Goal: Information Seeking & Learning: Learn about a topic

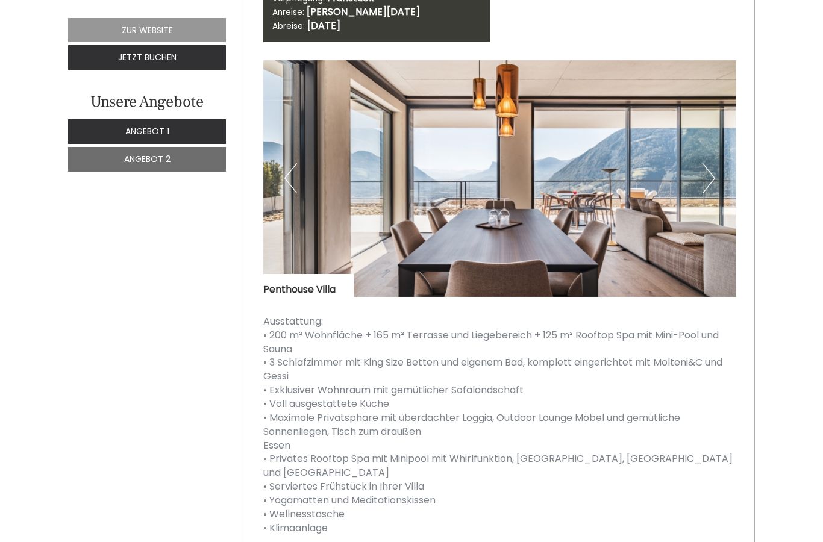
scroll to position [1937, 0]
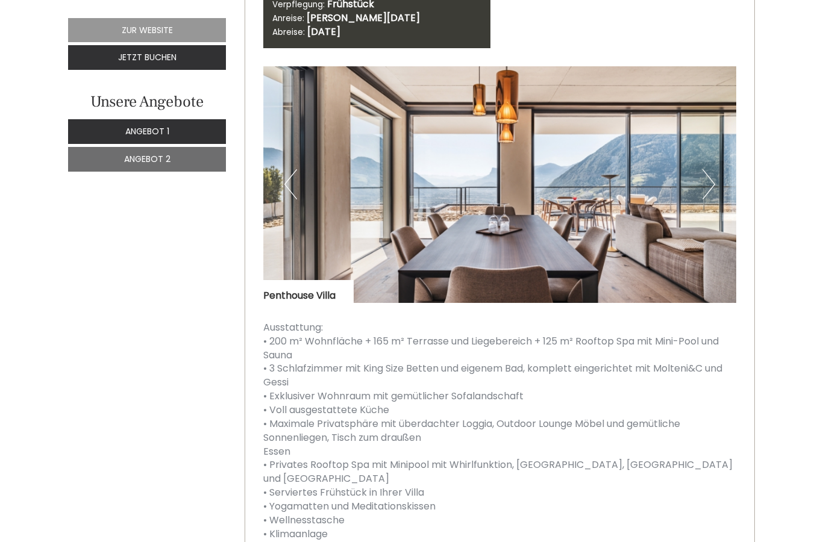
click at [705, 169] on button "Next" at bounding box center [709, 184] width 13 height 30
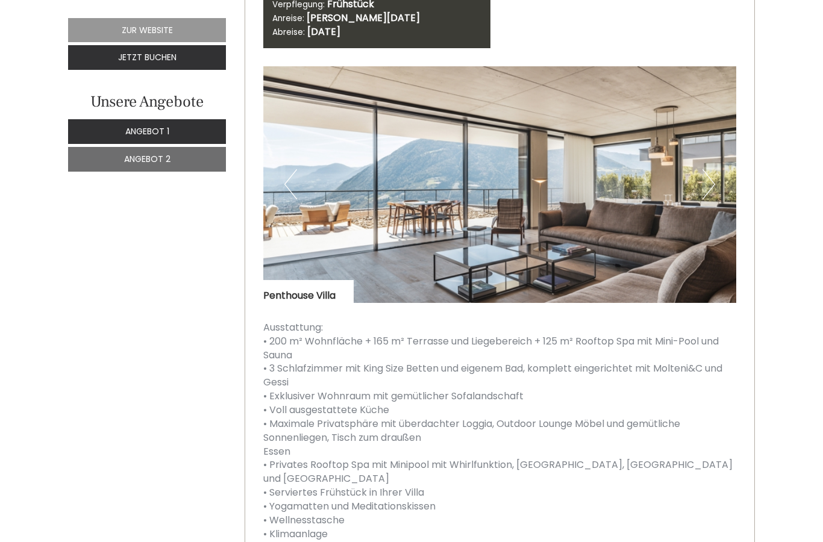
click at [706, 169] on button "Next" at bounding box center [709, 184] width 13 height 30
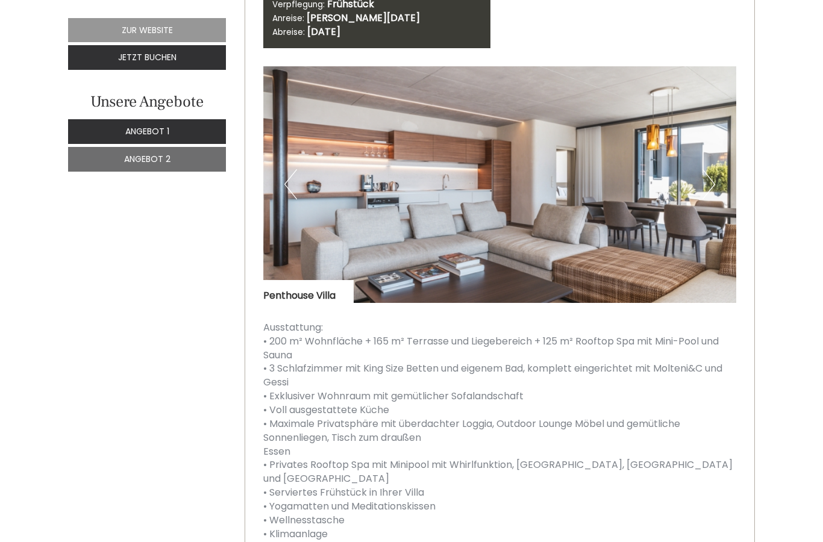
click at [705, 169] on button "Next" at bounding box center [709, 184] width 13 height 30
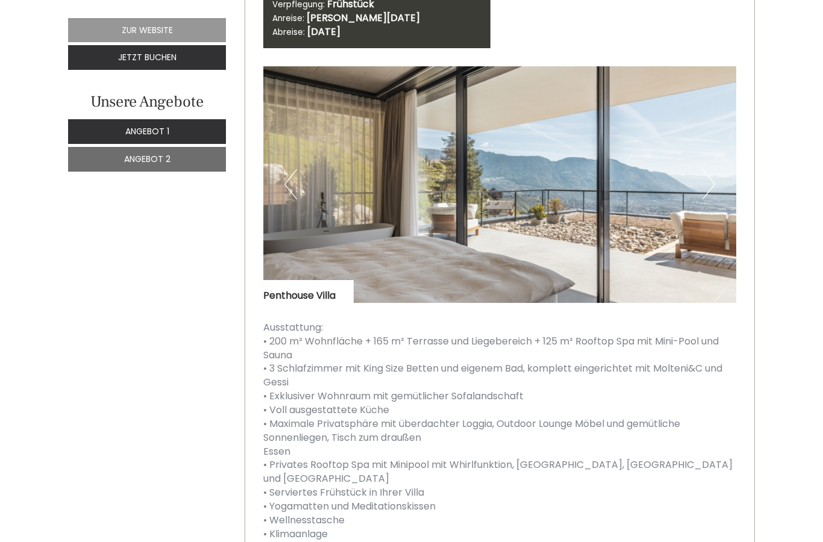
click at [712, 169] on button "Next" at bounding box center [709, 184] width 13 height 30
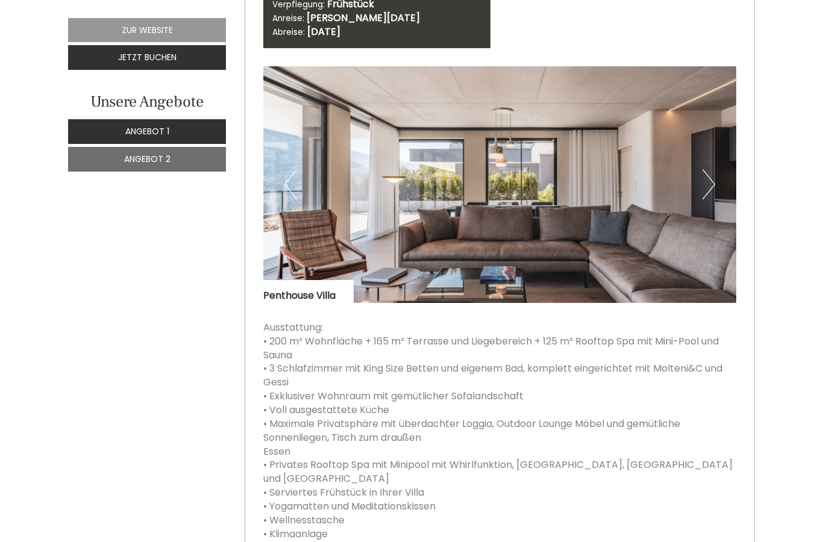
click at [714, 169] on button "Next" at bounding box center [709, 184] width 13 height 30
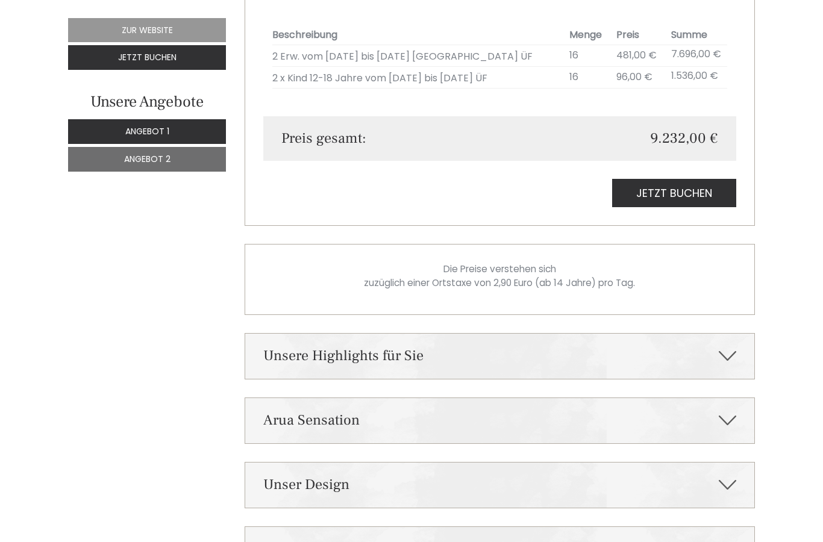
scroll to position [2534, 0]
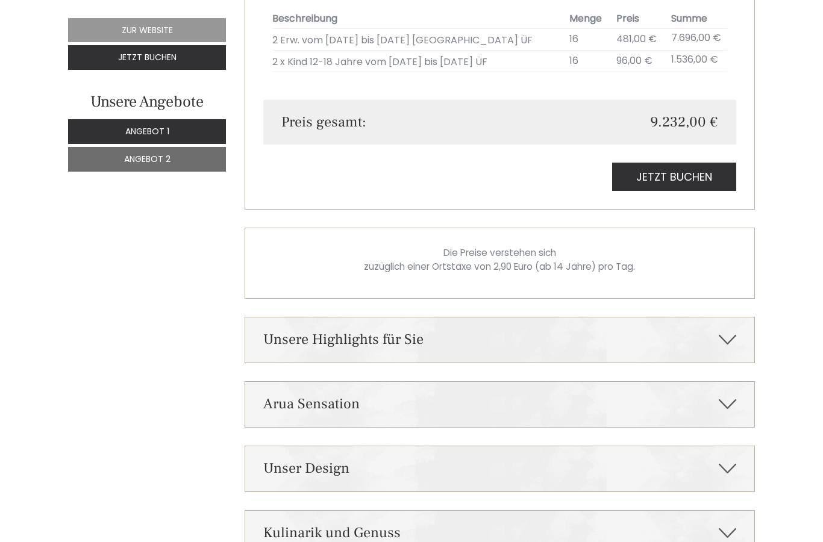
click at [729, 330] on icon at bounding box center [727, 340] width 17 height 20
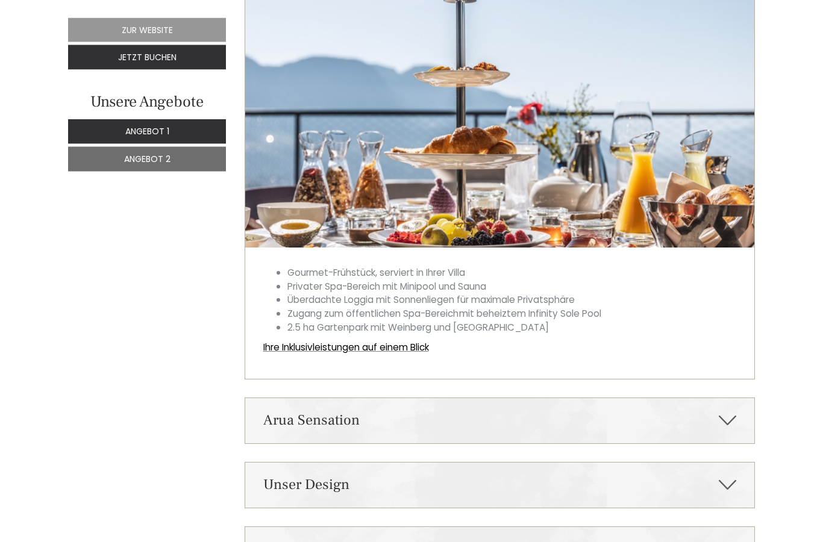
scroll to position [2907, 0]
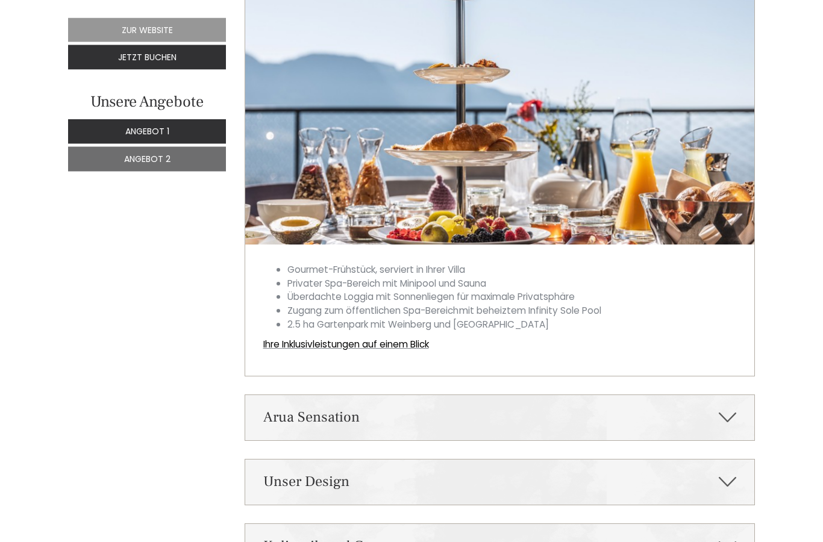
click at [417, 339] on link "Ihre Inklusivleistungen auf einem Blick" at bounding box center [346, 345] width 166 height 13
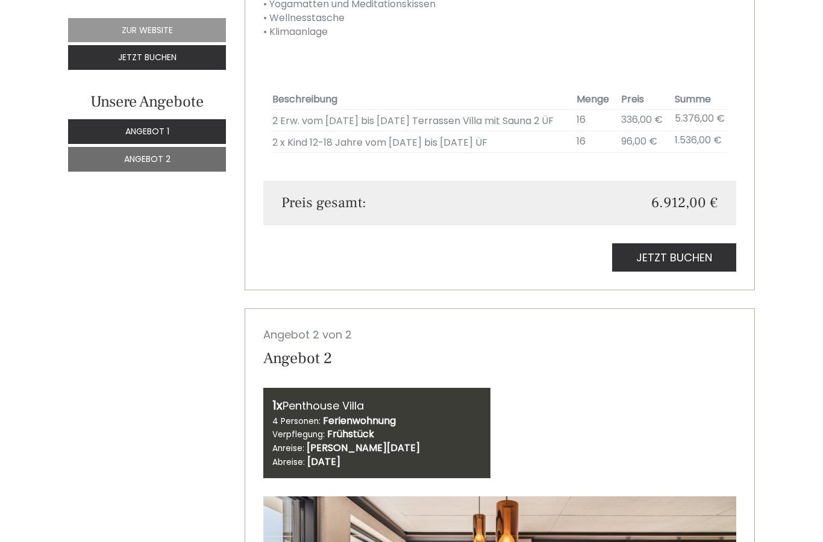
scroll to position [1494, 0]
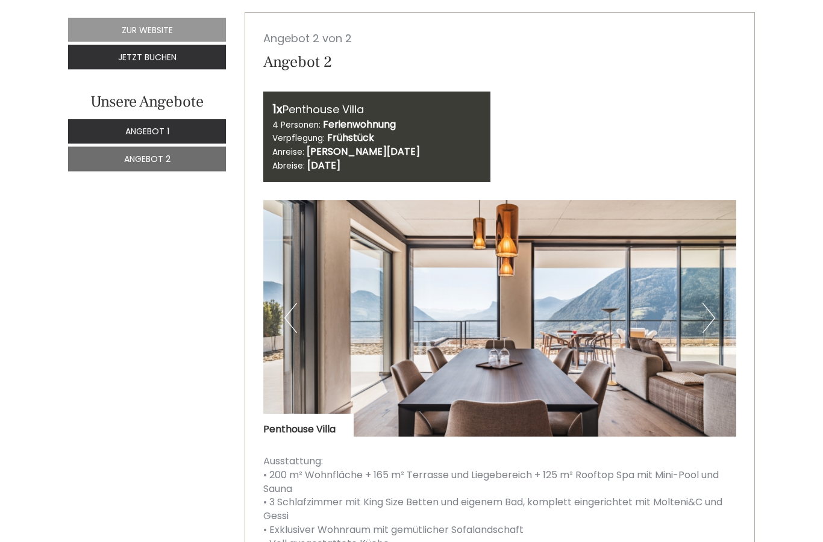
click at [714, 304] on button "Next" at bounding box center [709, 319] width 13 height 30
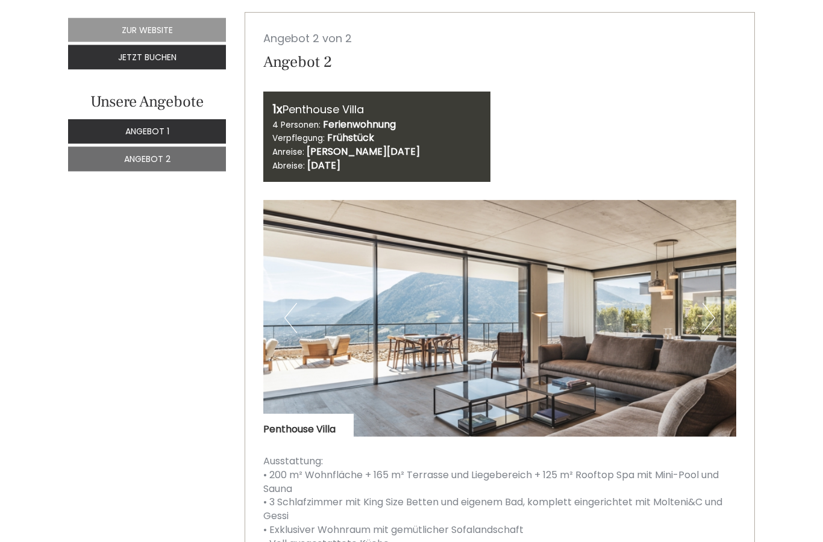
scroll to position [1803, 0]
click at [709, 303] on button "Next" at bounding box center [709, 318] width 13 height 30
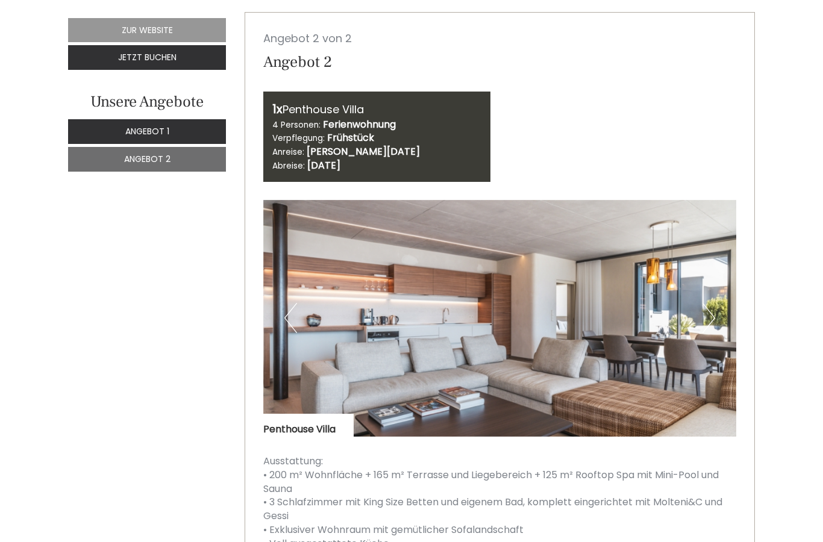
click at [718, 292] on img at bounding box center [500, 318] width 474 height 237
click at [716, 292] on img at bounding box center [500, 318] width 474 height 237
click at [715, 291] on img at bounding box center [500, 318] width 474 height 237
click at [715, 303] on button "Next" at bounding box center [709, 318] width 13 height 30
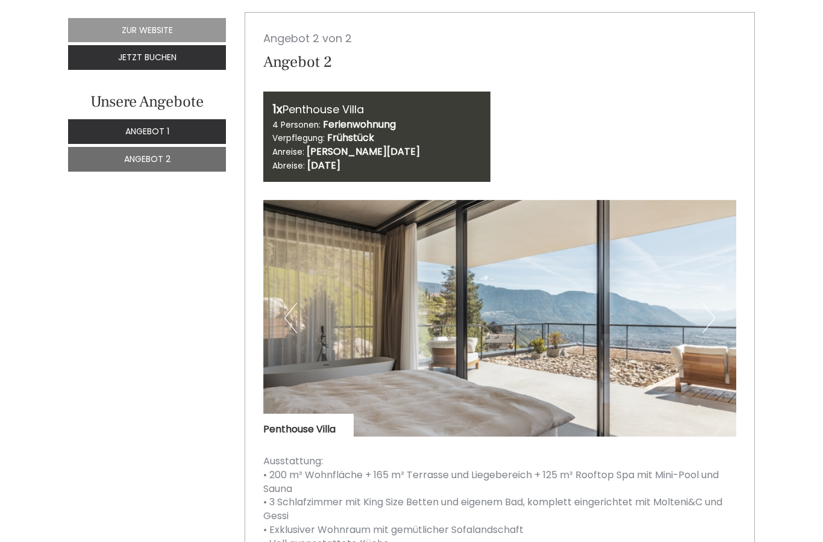
click at [700, 298] on img at bounding box center [500, 318] width 474 height 237
click at [708, 303] on button "Next" at bounding box center [709, 318] width 13 height 30
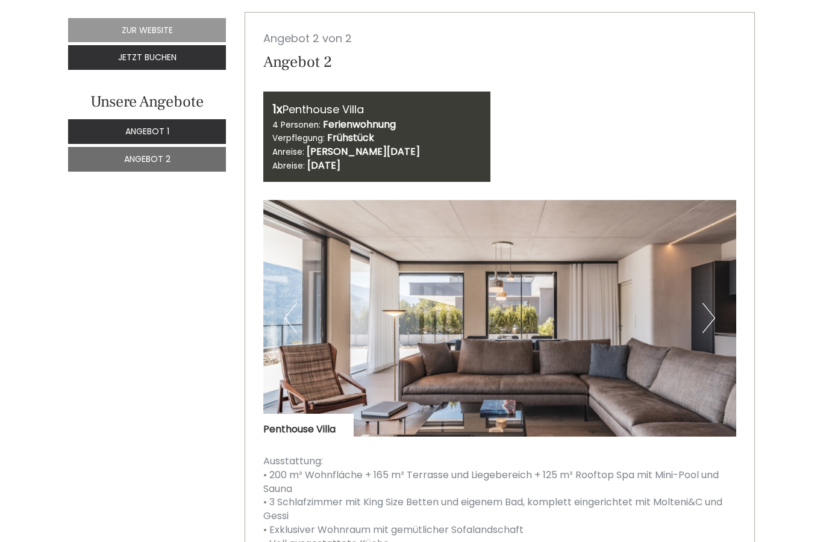
click at [714, 303] on button "Next" at bounding box center [709, 318] width 13 height 30
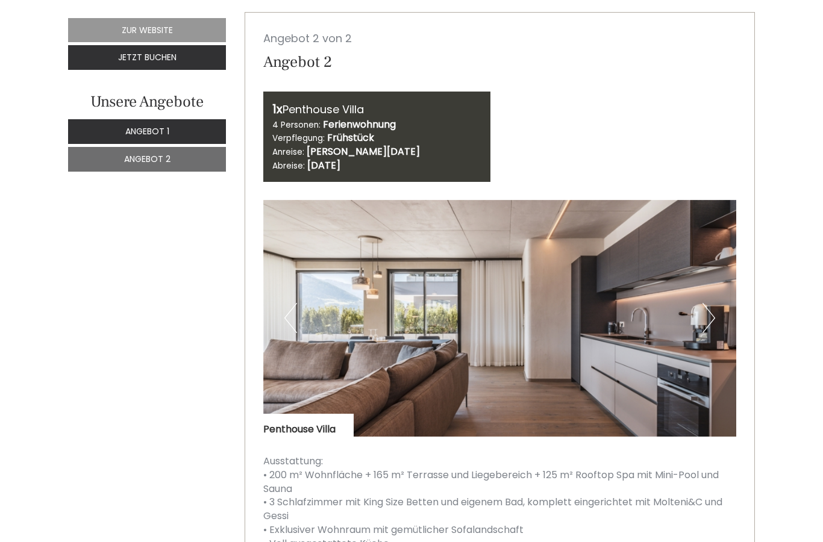
click at [709, 303] on button "Next" at bounding box center [709, 318] width 13 height 30
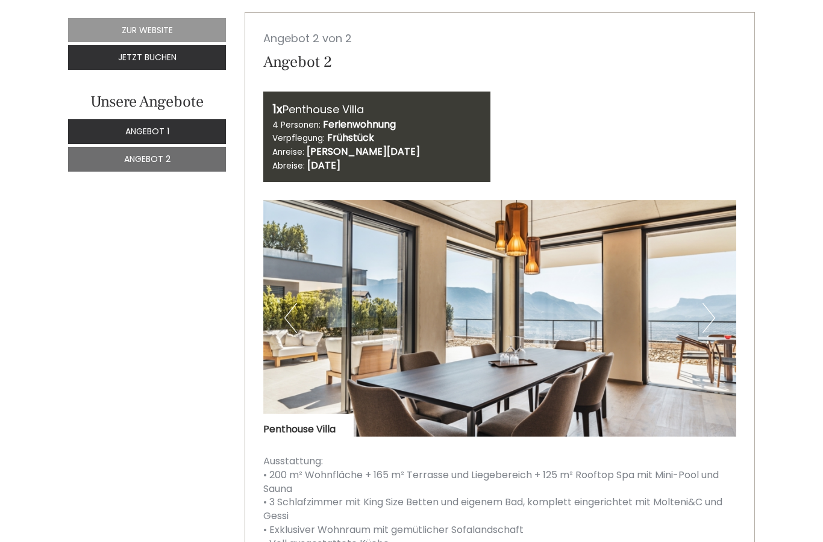
click at [714, 303] on button "Next" at bounding box center [709, 318] width 13 height 30
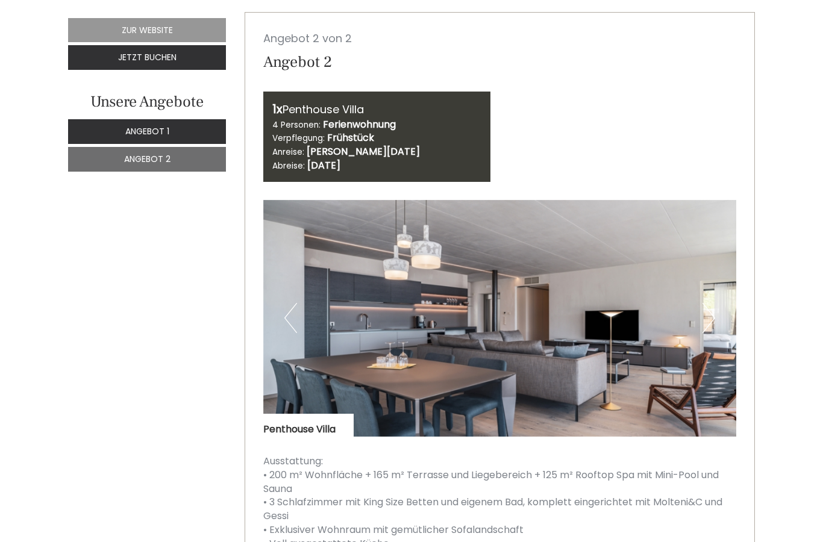
click at [712, 303] on button "Next" at bounding box center [709, 318] width 13 height 30
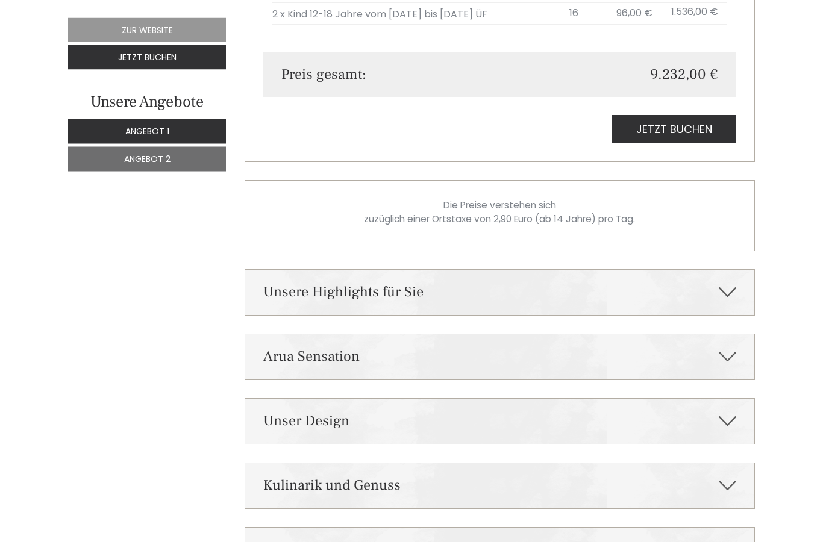
click at [732, 283] on icon at bounding box center [727, 293] width 17 height 20
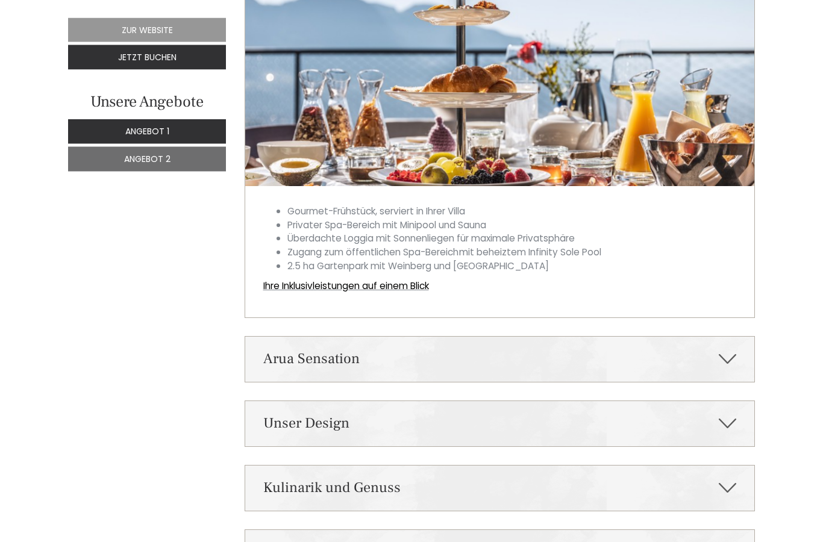
scroll to position [2970, 0]
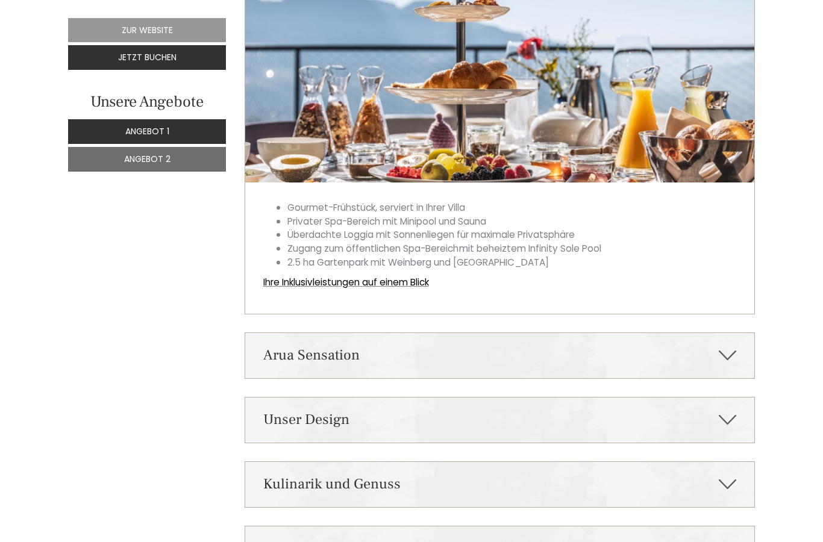
click at [730, 345] on icon at bounding box center [727, 355] width 17 height 20
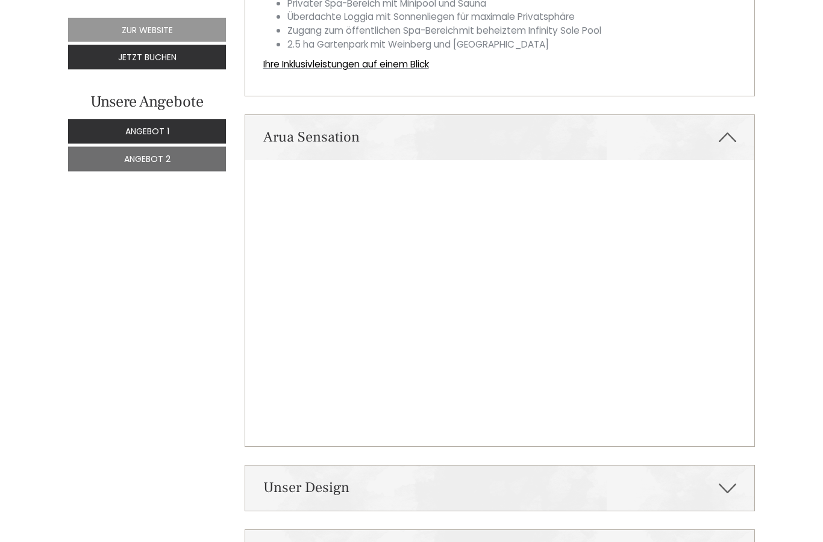
scroll to position [3188, 0]
click at [727, 478] on icon at bounding box center [727, 488] width 17 height 20
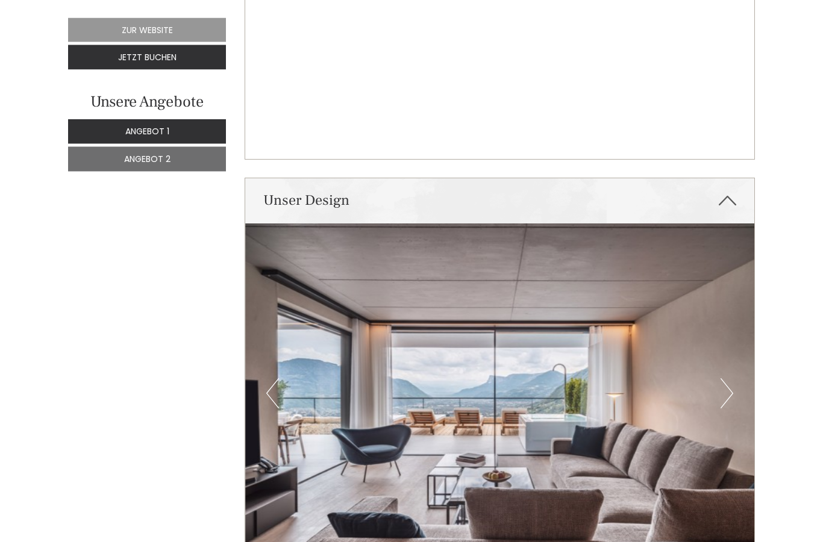
click at [729, 379] on button "Next" at bounding box center [727, 394] width 13 height 30
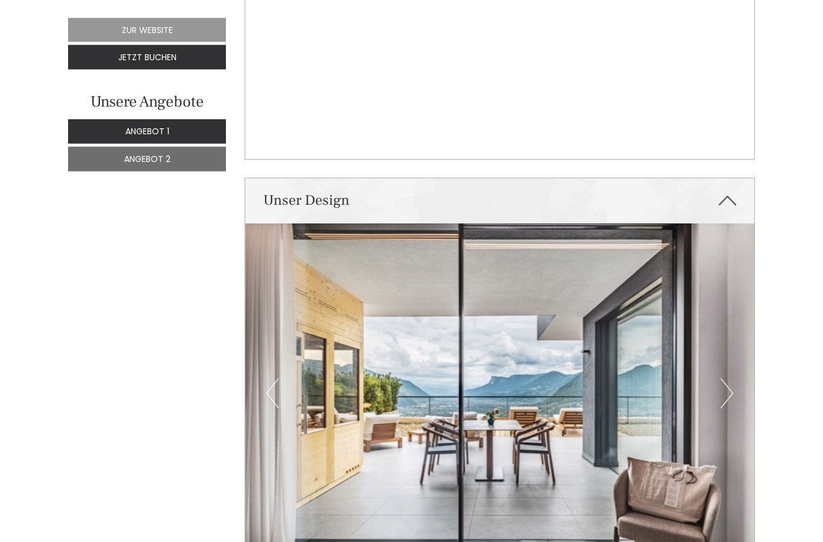
scroll to position [3475, 0]
click at [727, 379] on button "Next" at bounding box center [727, 394] width 13 height 30
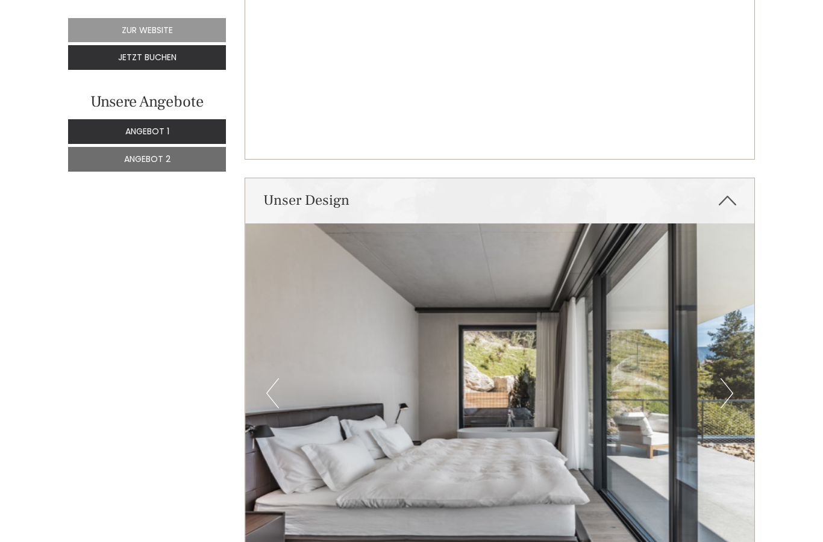
click at [727, 379] on button "Next" at bounding box center [727, 394] width 13 height 30
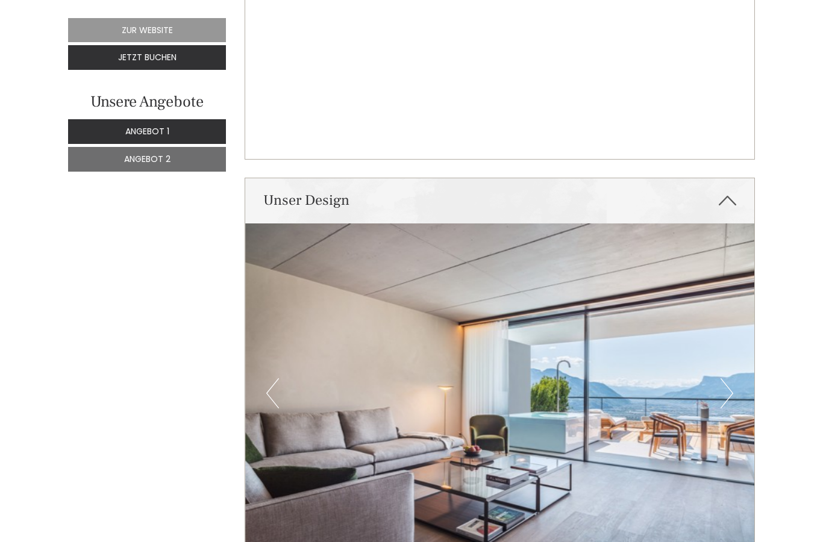
click at [731, 379] on button "Next" at bounding box center [727, 394] width 13 height 30
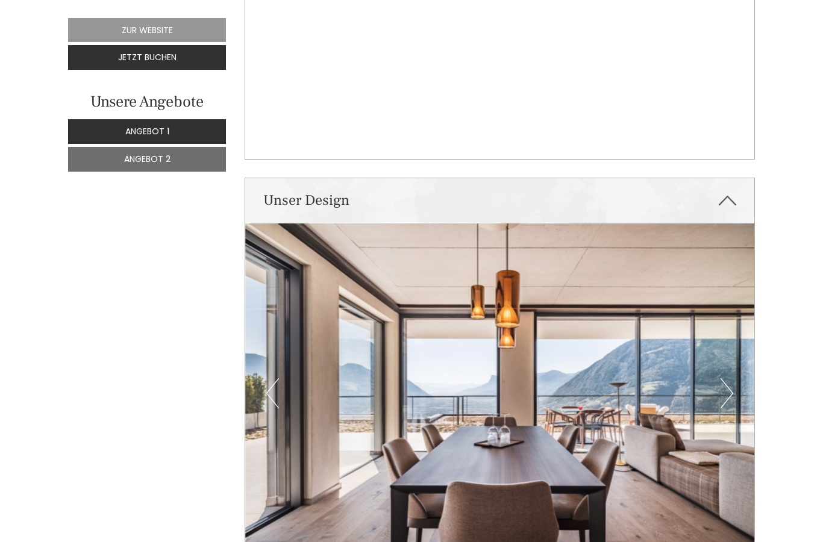
click at [727, 379] on button "Next" at bounding box center [727, 394] width 13 height 30
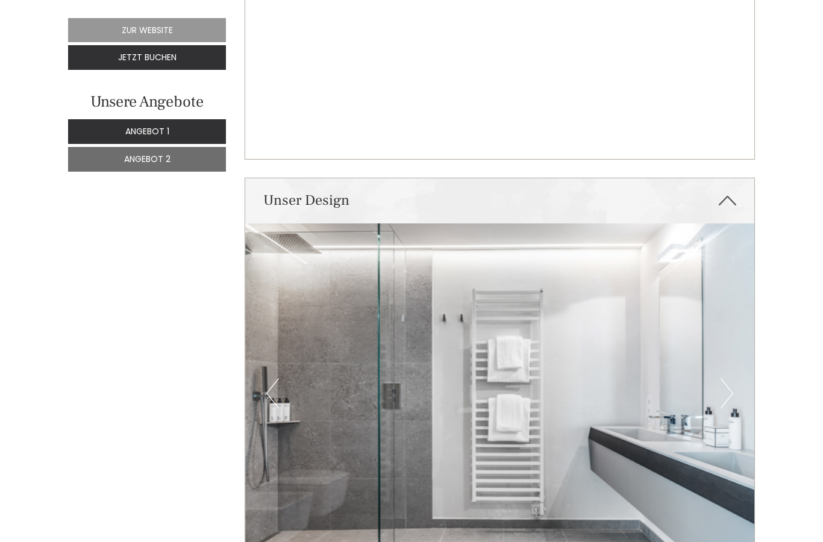
click at [731, 379] on button "Next" at bounding box center [727, 394] width 13 height 30
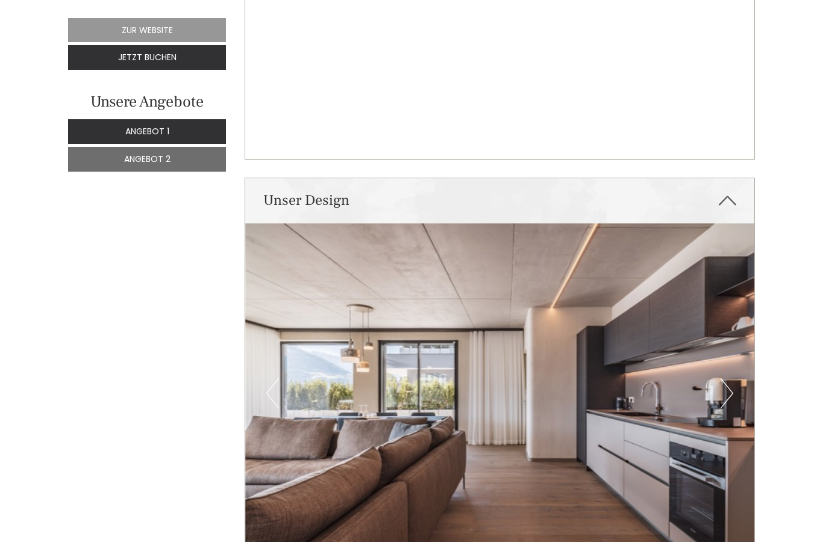
click at [724, 379] on button "Next" at bounding box center [727, 394] width 13 height 30
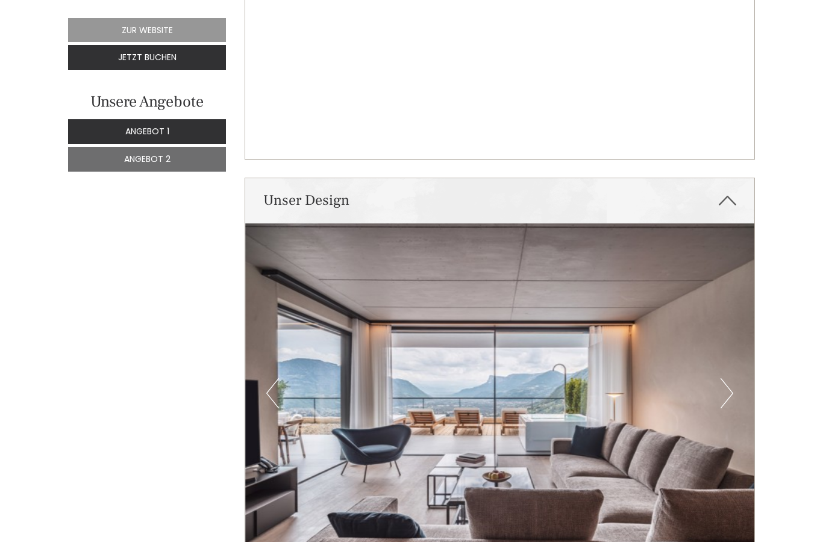
click at [722, 379] on button "Next" at bounding box center [727, 394] width 13 height 30
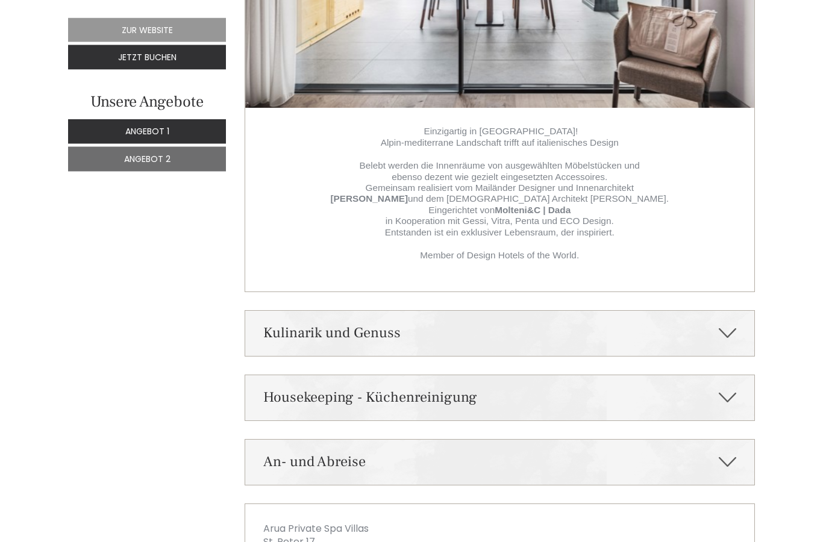
scroll to position [3931, 0]
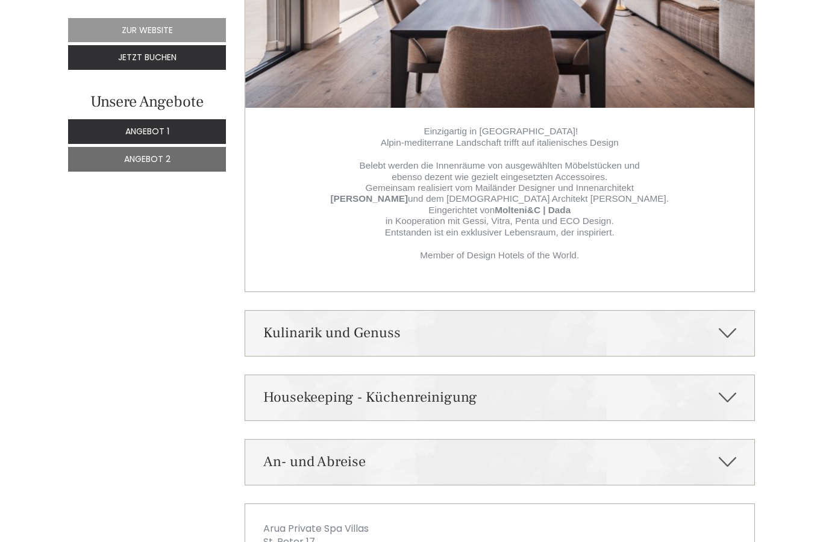
click at [727, 323] on icon at bounding box center [727, 333] width 17 height 20
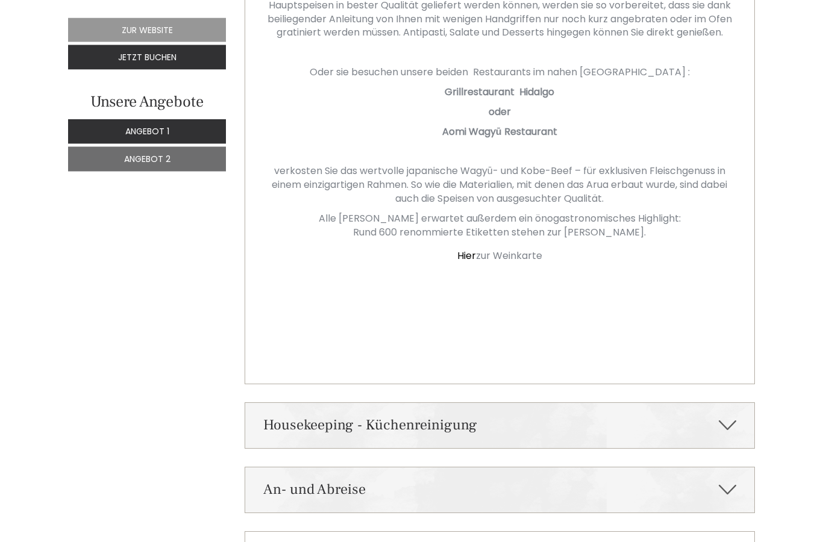
scroll to position [4835, 0]
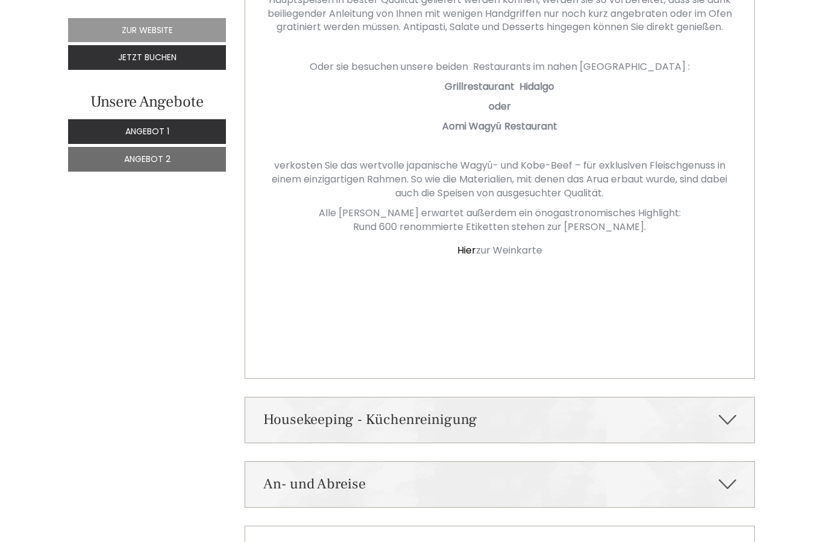
click at [732, 410] on icon at bounding box center [727, 420] width 17 height 20
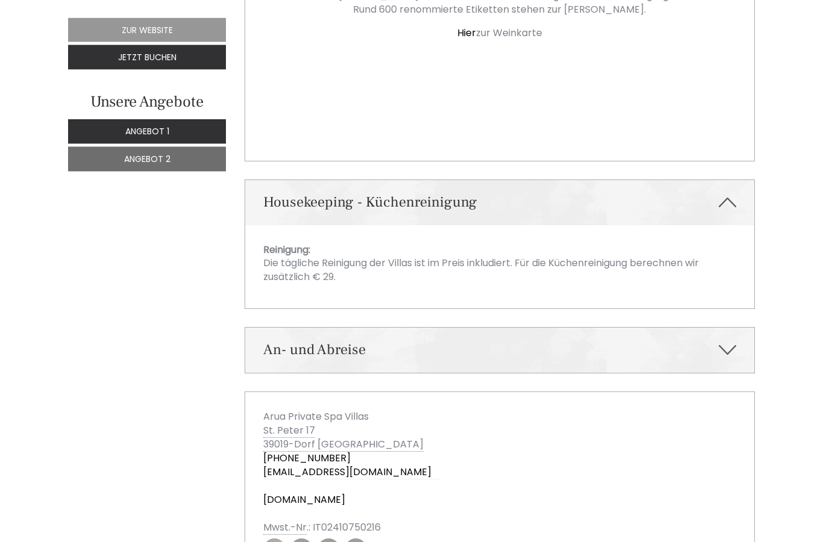
click at [720, 341] on icon at bounding box center [727, 351] width 17 height 20
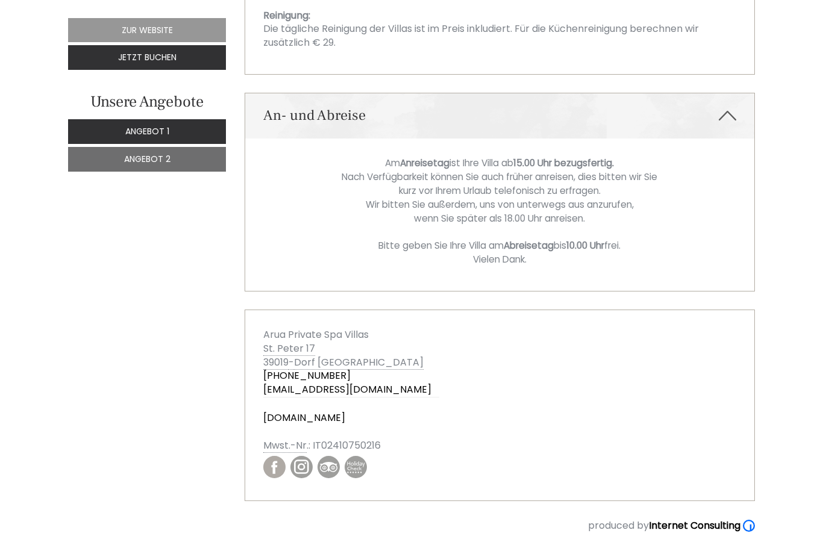
scroll to position [5335, 0]
